Goal: Transaction & Acquisition: Subscribe to service/newsletter

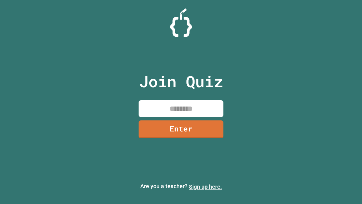
click at [205, 187] on link "Sign up here." at bounding box center [205, 186] width 33 height 7
